Goal: Task Accomplishment & Management: Manage account settings

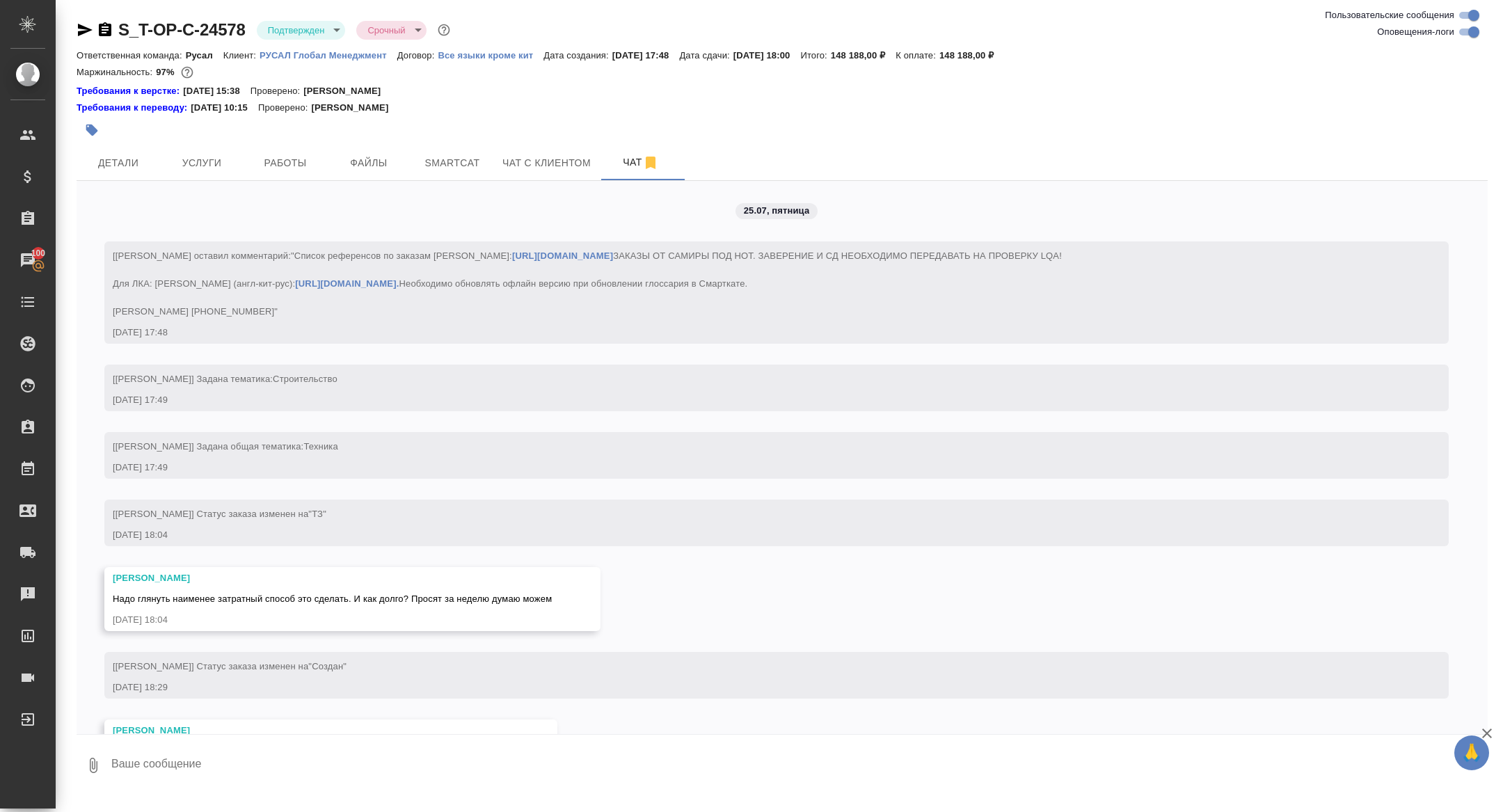
scroll to position [4465, 0]
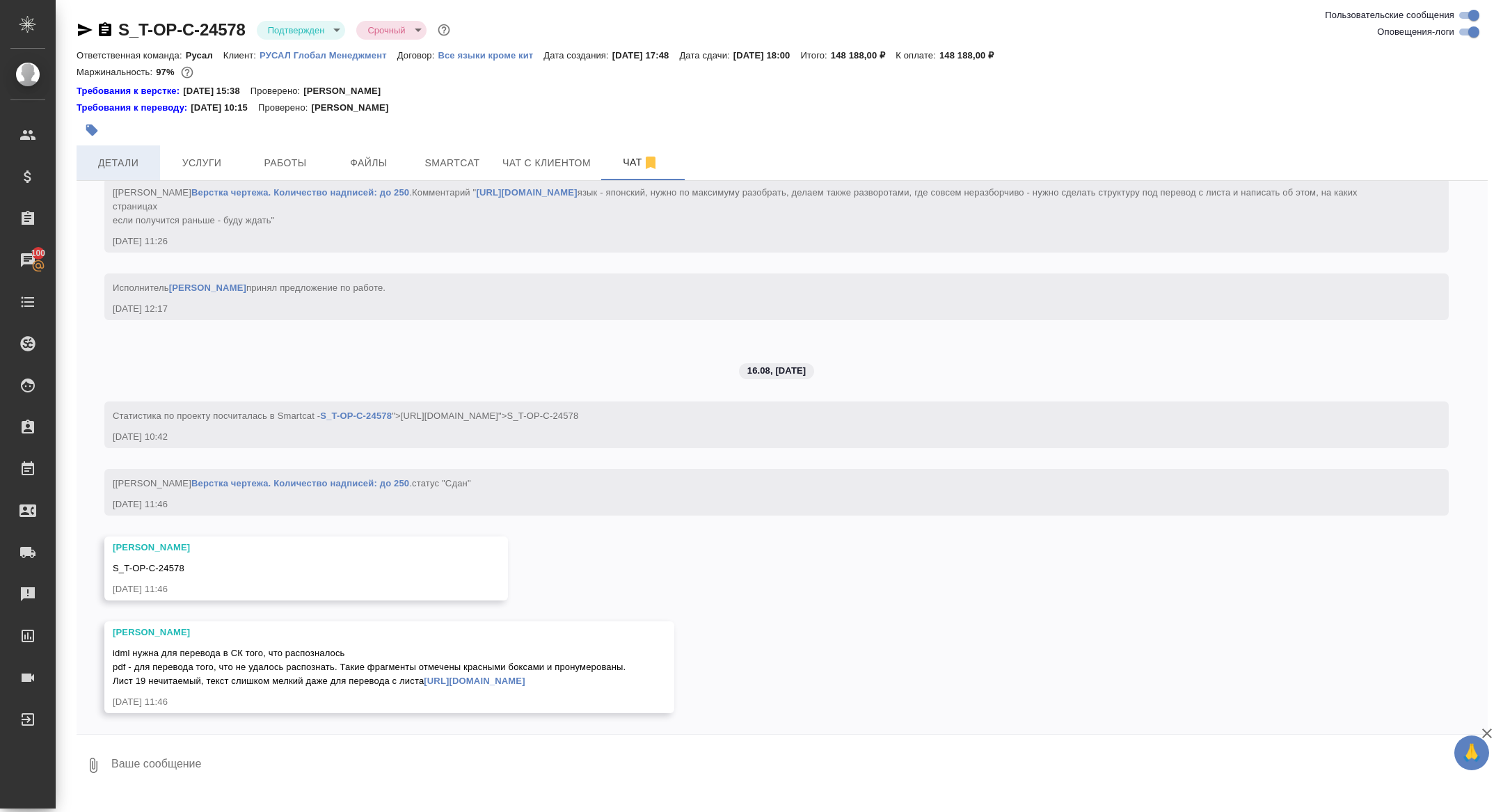
click at [131, 149] on button "Детали" at bounding box center [117, 162] width 84 height 35
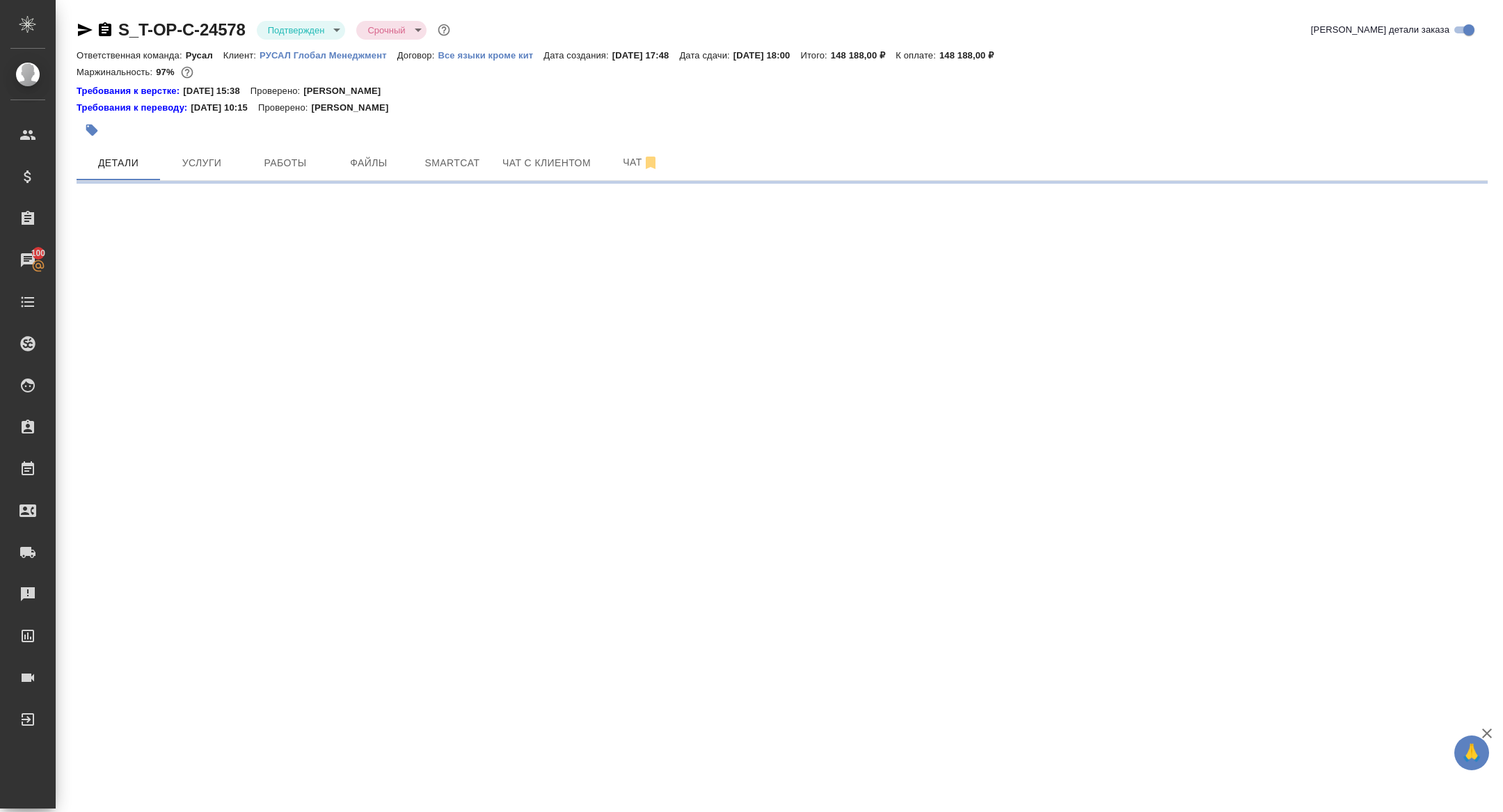
select select "RU"
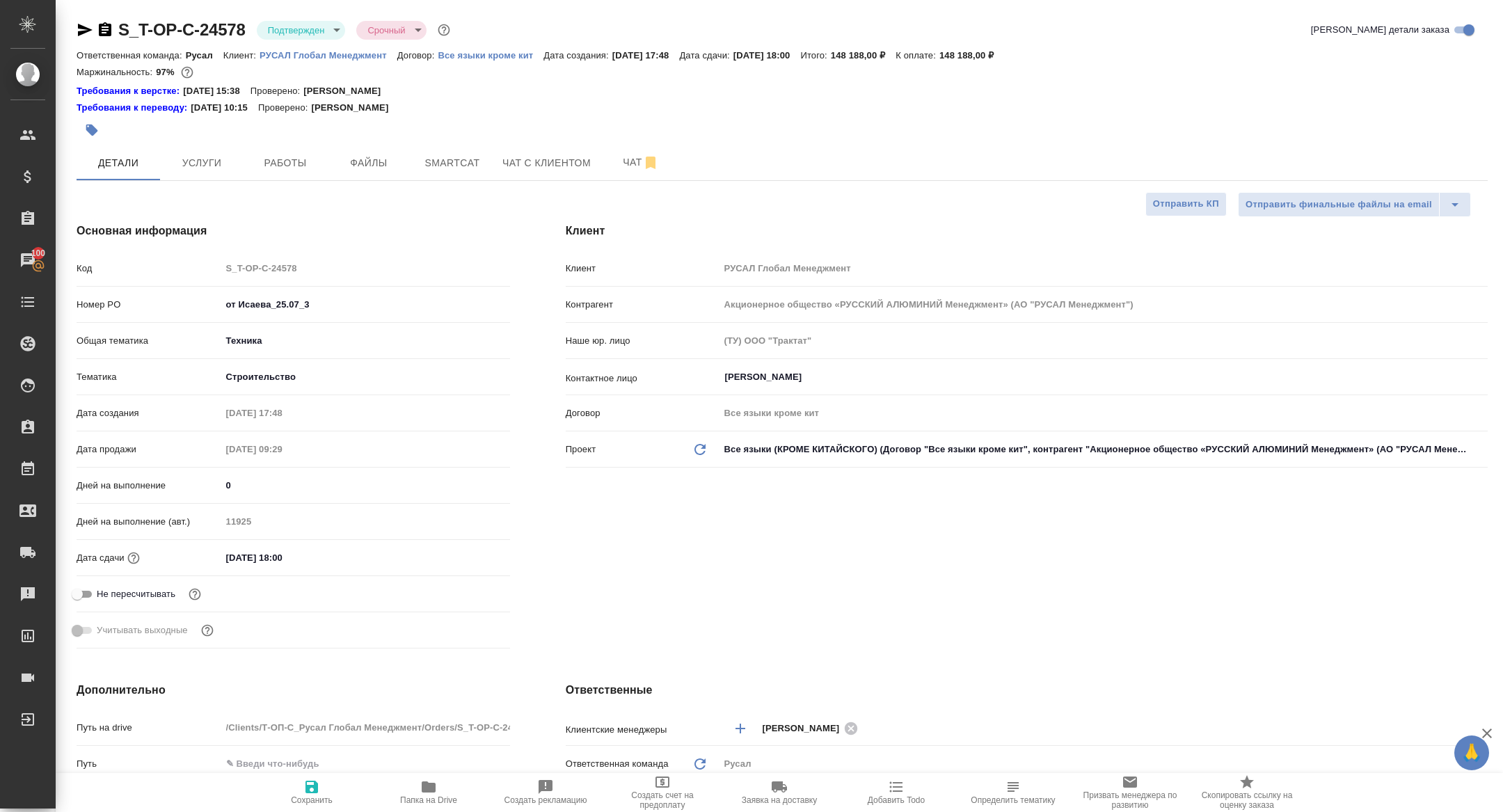
type textarea "x"
type input "[PERSON_NAME]"
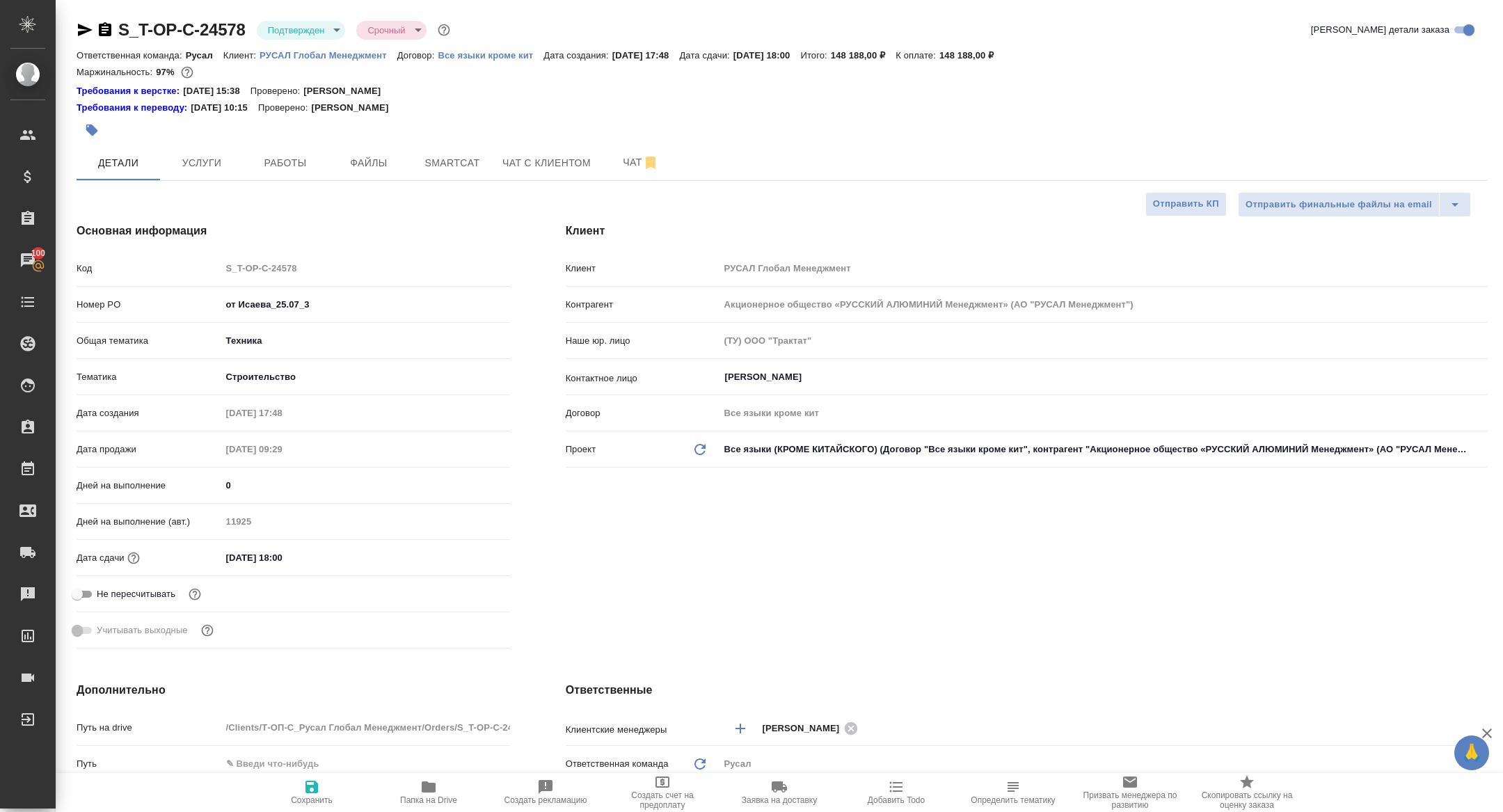
click at [409, 788] on span "Папка на Drive" at bounding box center [428, 791] width 100 height 27
type textarea "x"
